Goal: Navigation & Orientation: Find specific page/section

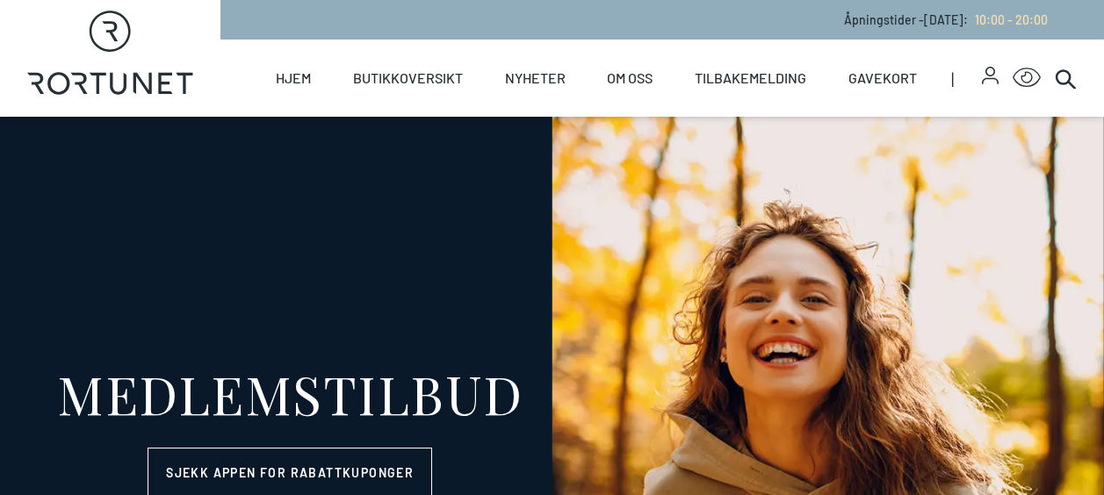
select select "NO"
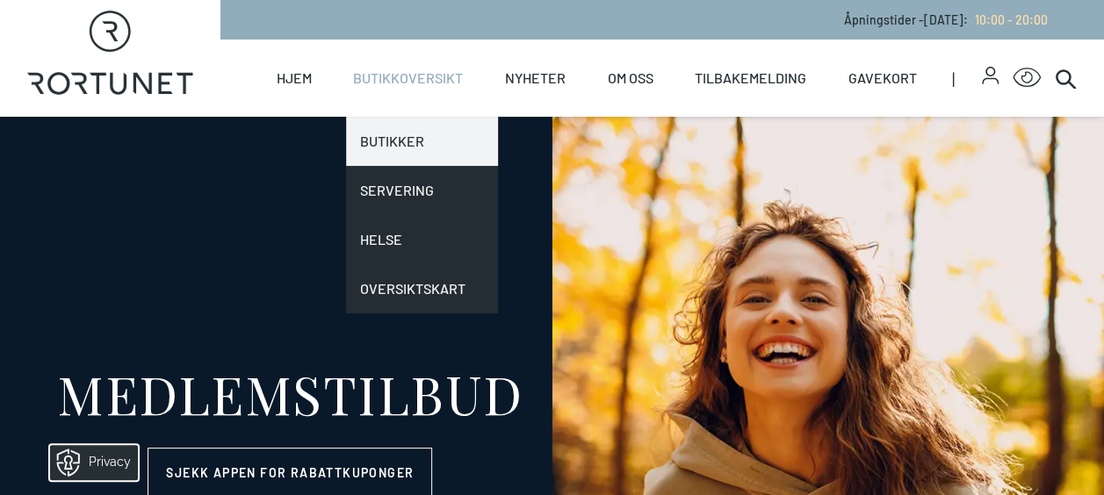
click at [392, 127] on link "Butikker" at bounding box center [422, 141] width 152 height 49
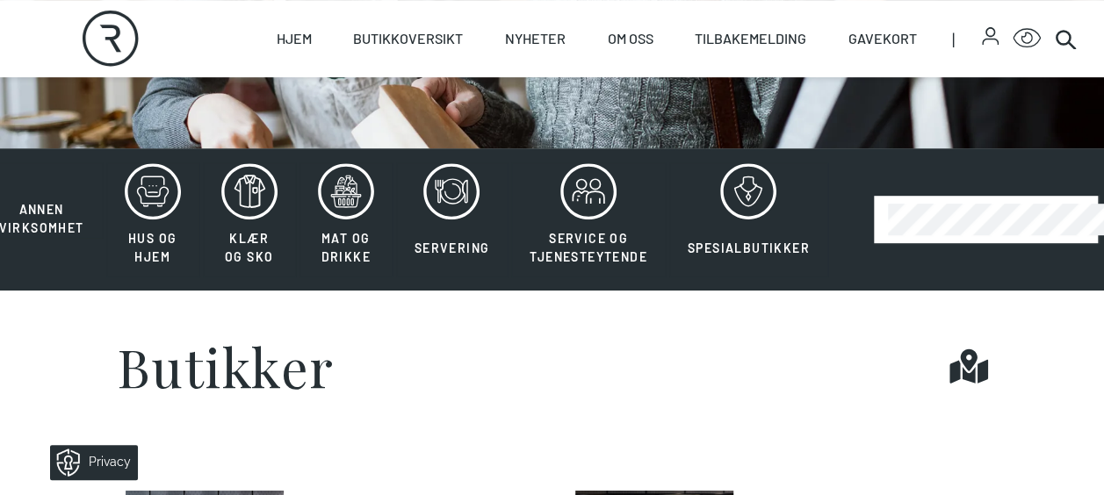
scroll to position [351, 0]
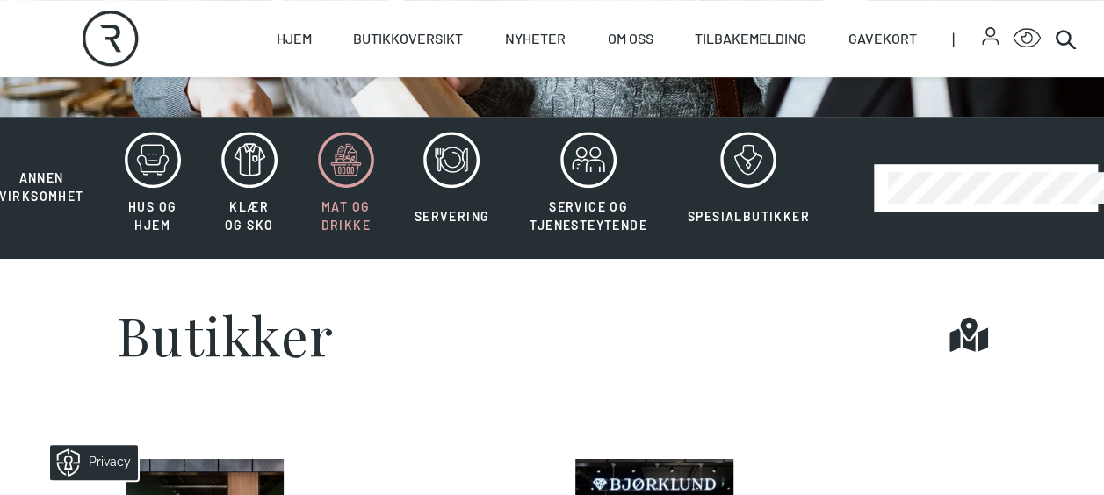
click at [349, 170] on icon at bounding box center [346, 160] width 56 height 56
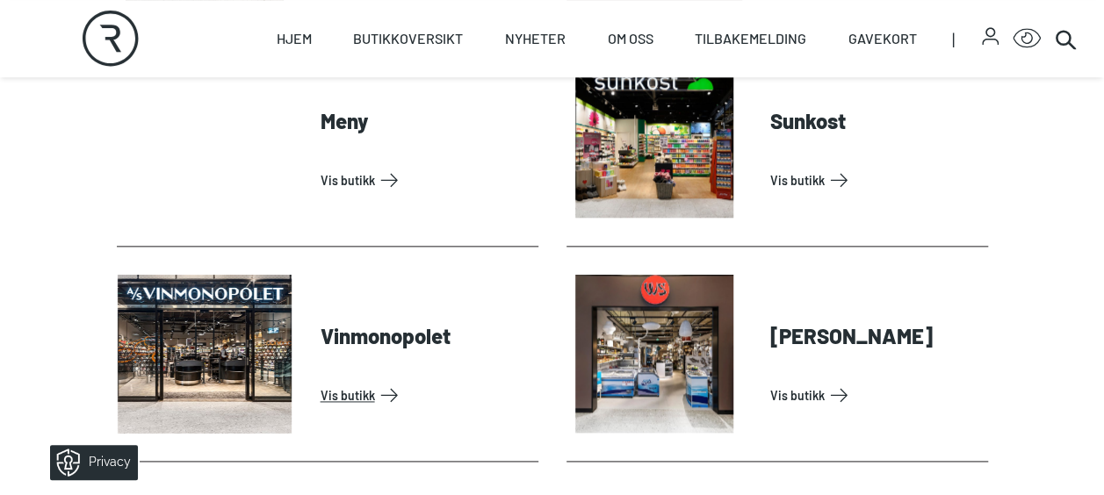
scroll to position [790, 0]
